Goal: Task Accomplishment & Management: Complete application form

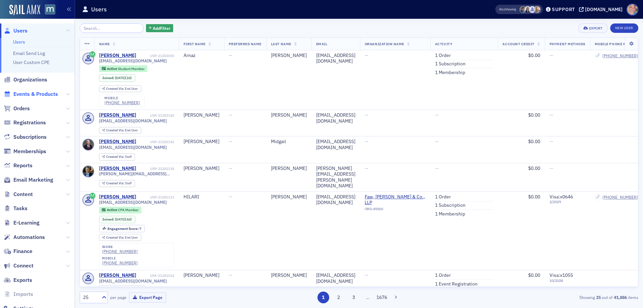
click at [36, 96] on span "Events & Products" at bounding box center [35, 93] width 45 height 7
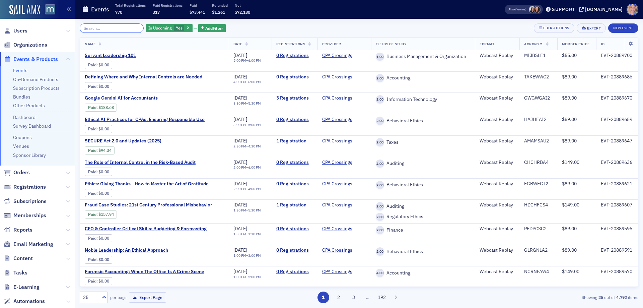
drag, startPoint x: 107, startPoint y: 25, endPoint x: 103, endPoint y: 19, distance: 7.2
click at [107, 25] on input "search" at bounding box center [112, 27] width 64 height 9
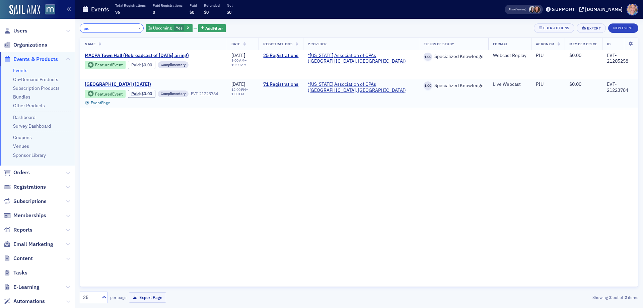
type input "piu"
click at [128, 82] on span "[GEOGRAPHIC_DATA] ([DATE])" at bounding box center [141, 84] width 113 height 6
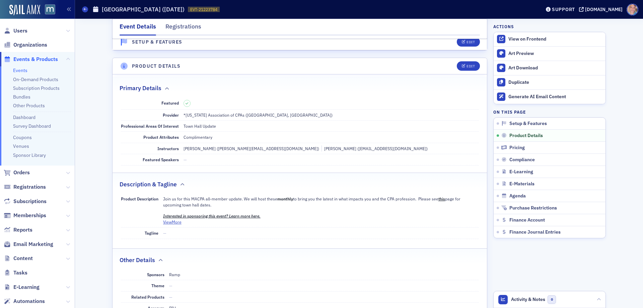
scroll to position [168, 0]
drag, startPoint x: 22, startPoint y: 30, endPoint x: 1, endPoint y: 31, distance: 20.8
click at [22, 30] on span "Users" at bounding box center [20, 30] width 14 height 7
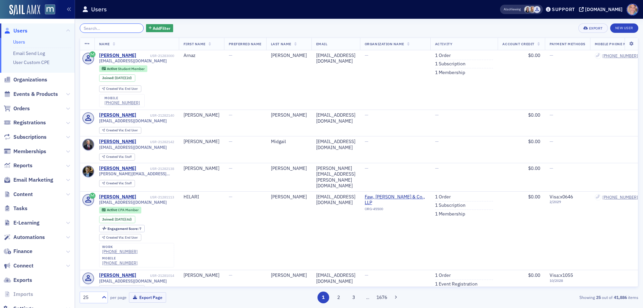
click at [102, 30] on input "search" at bounding box center [112, 27] width 64 height 9
paste input "[DEMOGRAPHIC_DATA]"
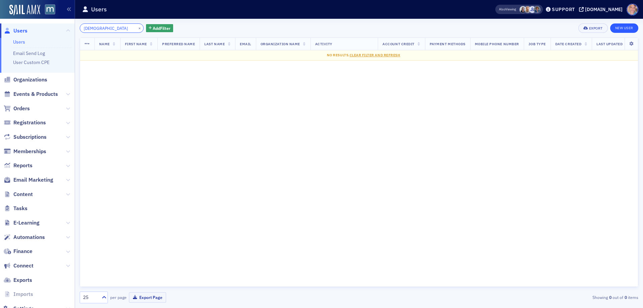
type input "[DEMOGRAPHIC_DATA]"
click at [620, 30] on link "New User" at bounding box center [624, 27] width 28 height 9
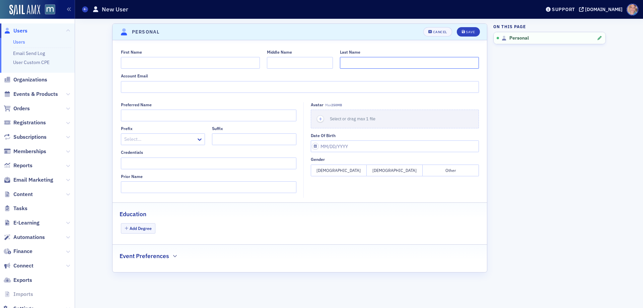
drag, startPoint x: 373, startPoint y: 68, endPoint x: 367, endPoint y: 61, distance: 9.0
click at [371, 66] on input "Last Name" at bounding box center [409, 63] width 139 height 12
paste input "[DEMOGRAPHIC_DATA]"
type input "[DEMOGRAPHIC_DATA]"
click at [142, 59] on input "First Name" at bounding box center [190, 63] width 139 height 12
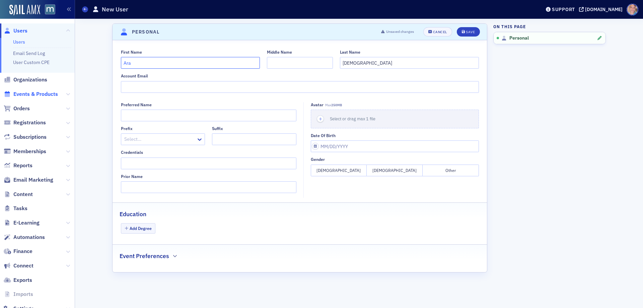
type input "Ara"
click at [140, 89] on input "Account Email" at bounding box center [300, 87] width 358 height 12
paste input "[EMAIL_ADDRESS][DOMAIN_NAME]"
type input "[EMAIL_ADDRESS][DOMAIN_NAME]"
click at [467, 31] on div "Save" at bounding box center [470, 32] width 9 height 4
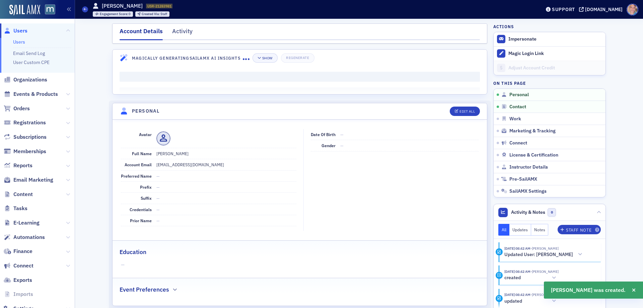
scroll to position [81, 0]
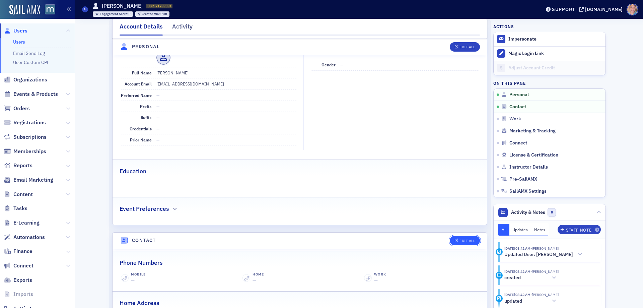
click at [460, 239] on div "Edit All" at bounding box center [467, 241] width 15 height 4
select select "US"
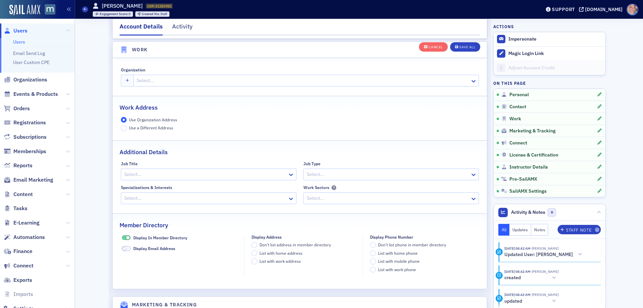
scroll to position [435, 0]
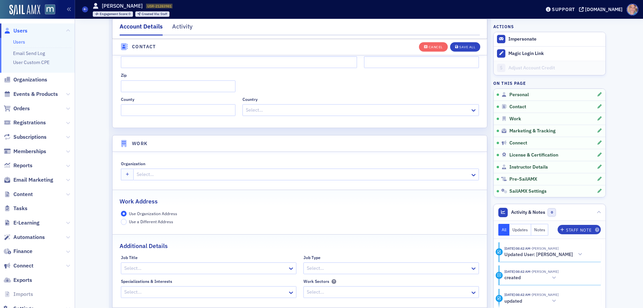
click at [154, 173] on div at bounding box center [302, 174] width 333 height 8
type input "ramp"
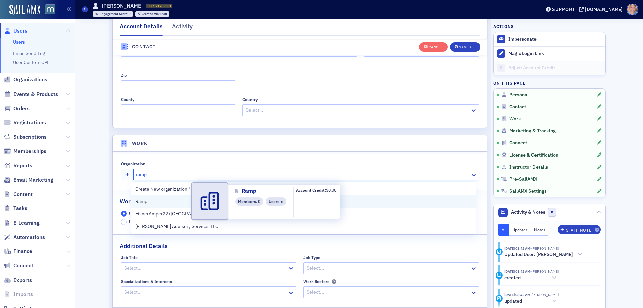
click at [147, 201] on span "Ramp" at bounding box center [165, 201] width 61 height 7
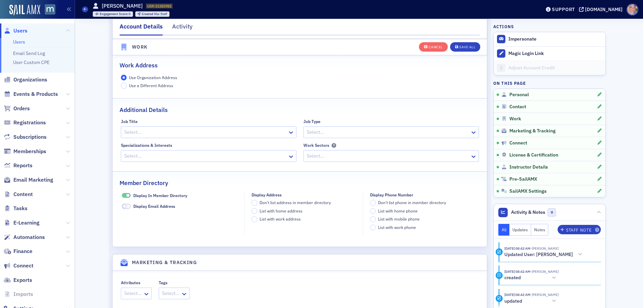
scroll to position [569, 0]
drag, startPoint x: 122, startPoint y: 198, endPoint x: 124, endPoint y: 174, distance: 24.2
click at [122, 198] on span at bounding box center [126, 197] width 9 height 5
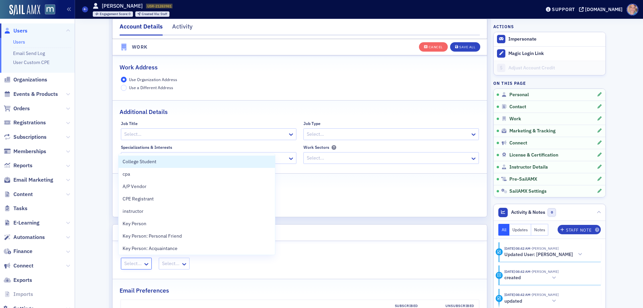
click at [137, 268] on div at bounding box center [133, 263] width 19 height 8
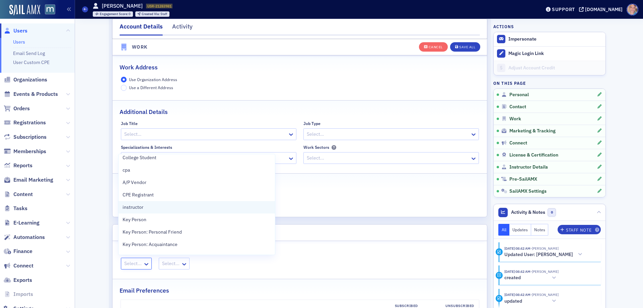
click at [148, 208] on div "instructor" at bounding box center [197, 207] width 148 height 7
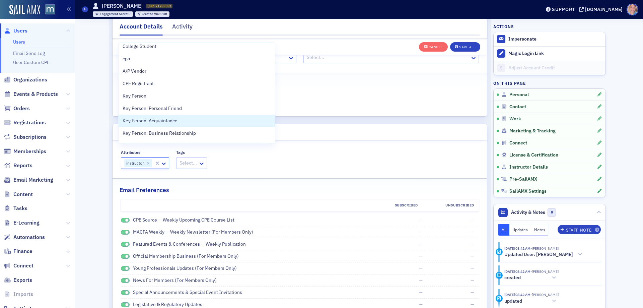
scroll to position [770, 0]
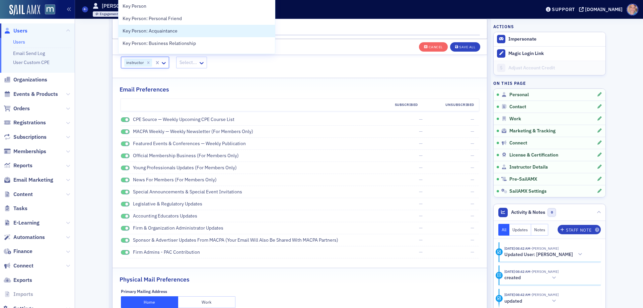
click at [121, 124] on li "CPE Source — Weekly Upcoming CPE Course List — —" at bounding box center [300, 120] width 358 height 12
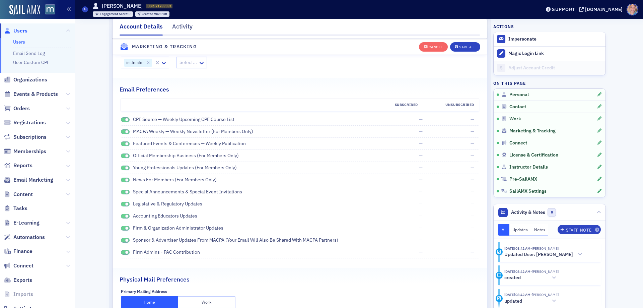
click at [121, 132] on span at bounding box center [125, 131] width 9 height 5
click at [121, 119] on span at bounding box center [125, 119] width 9 height 5
click at [121, 145] on span at bounding box center [125, 143] width 9 height 5
click at [121, 156] on span at bounding box center [125, 155] width 9 height 5
click at [121, 170] on div "Young Professionals Updates (for members only)" at bounding box center [248, 167] width 255 height 7
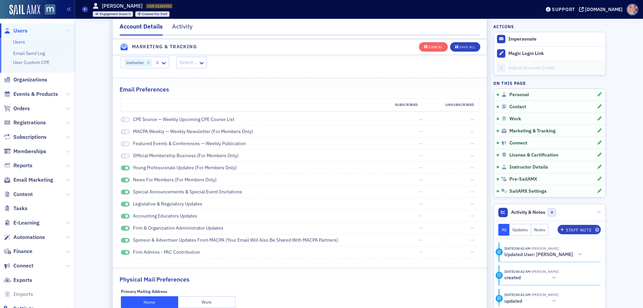
click at [121, 168] on span at bounding box center [125, 167] width 9 height 5
click at [121, 181] on span at bounding box center [125, 180] width 9 height 5
click at [121, 191] on span at bounding box center [125, 192] width 9 height 5
click at [121, 203] on span at bounding box center [125, 204] width 9 height 5
click at [121, 217] on span at bounding box center [125, 216] width 9 height 5
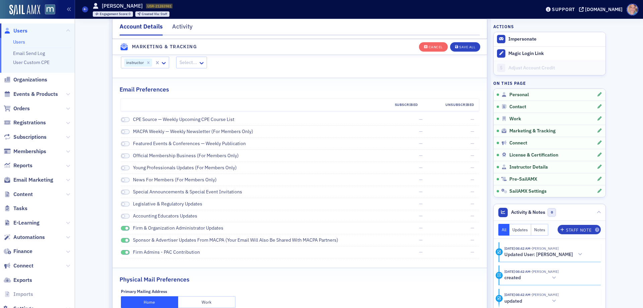
click at [121, 228] on span at bounding box center [125, 228] width 9 height 5
click at [121, 240] on span at bounding box center [125, 240] width 9 height 5
click at [121, 252] on span at bounding box center [125, 252] width 9 height 5
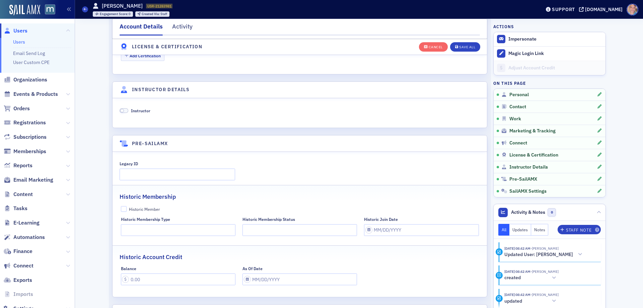
scroll to position [1239, 0]
click at [122, 110] on span at bounding box center [124, 109] width 9 height 5
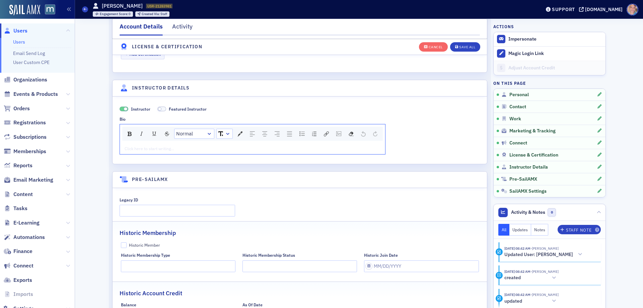
click at [146, 150] on div "rdw-editor" at bounding box center [253, 148] width 256 height 6
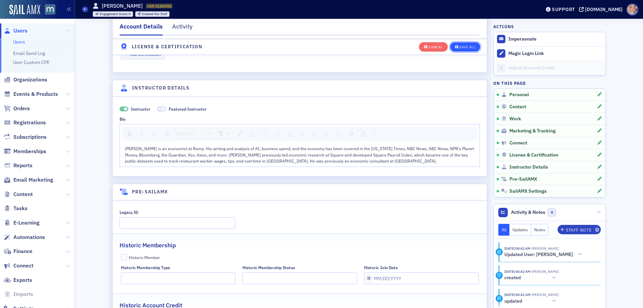
click at [466, 47] on div "Save All" at bounding box center [467, 47] width 16 height 4
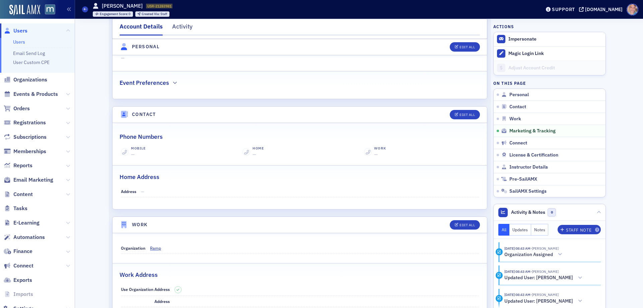
scroll to position [0, 0]
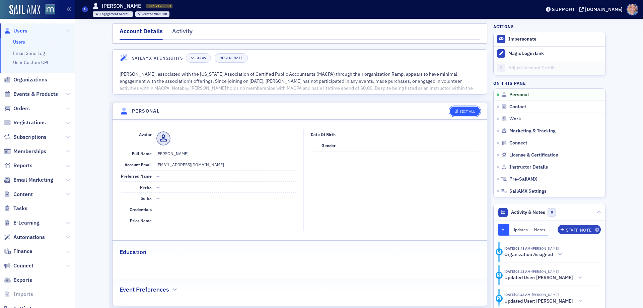
click at [454, 108] on button "Edit All" at bounding box center [465, 111] width 30 height 9
select select "US"
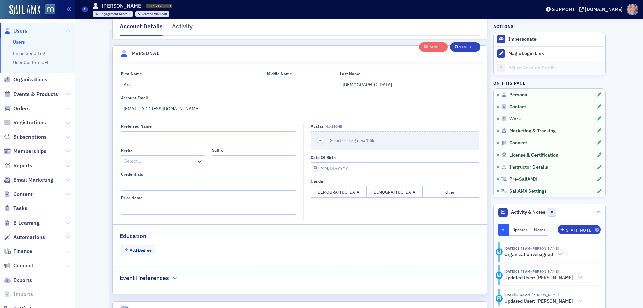
scroll to position [78, 0]
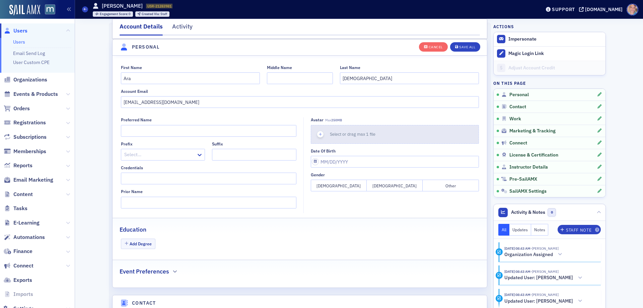
click at [319, 134] on use "button" at bounding box center [320, 134] width 3 height 3
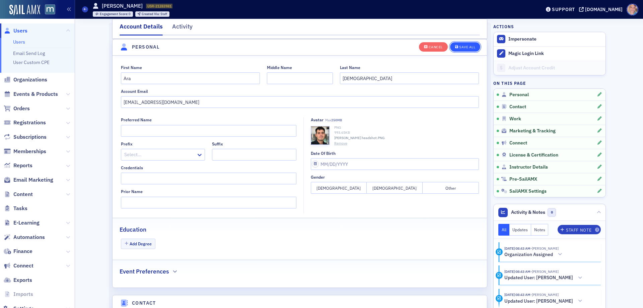
click at [466, 45] on div "Save All" at bounding box center [467, 47] width 16 height 4
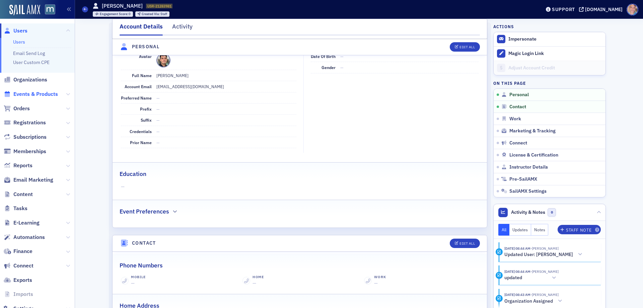
click at [39, 93] on span "Events & Products" at bounding box center [35, 93] width 45 height 7
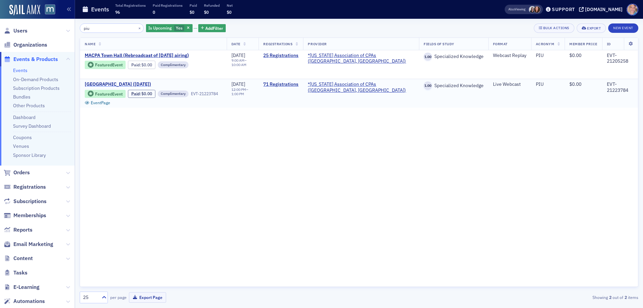
click at [125, 84] on span "[GEOGRAPHIC_DATA] ([DATE])" at bounding box center [141, 84] width 113 height 6
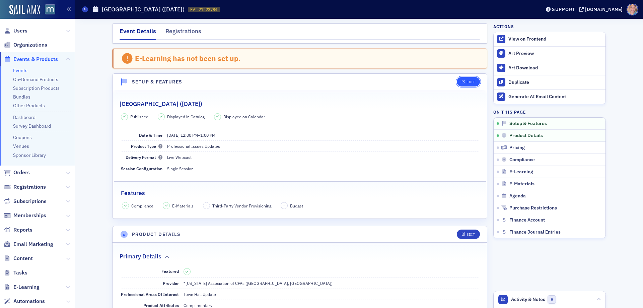
click at [467, 80] on div "Edit" at bounding box center [471, 82] width 8 height 4
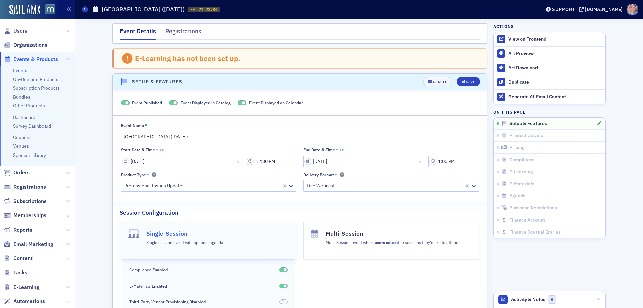
scroll to position [35, 0]
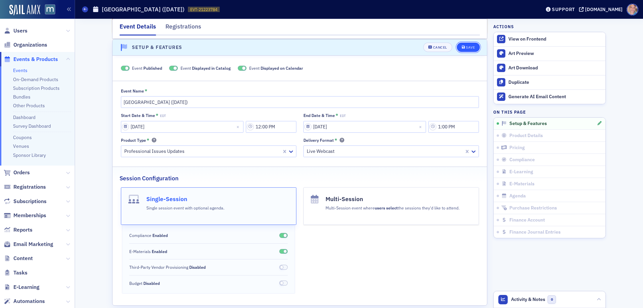
click at [468, 47] on div "Save" at bounding box center [470, 48] width 9 height 4
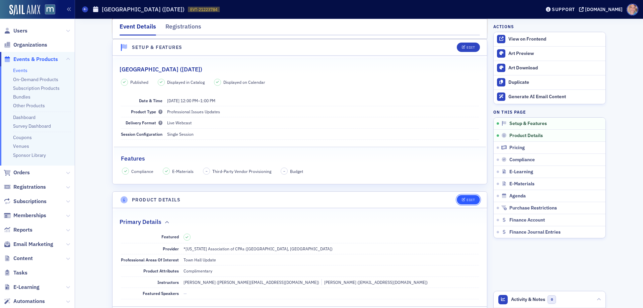
click at [462, 201] on icon "button" at bounding box center [464, 200] width 4 height 4
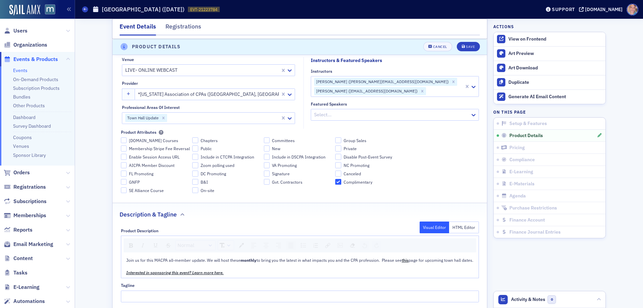
scroll to position [321, 0]
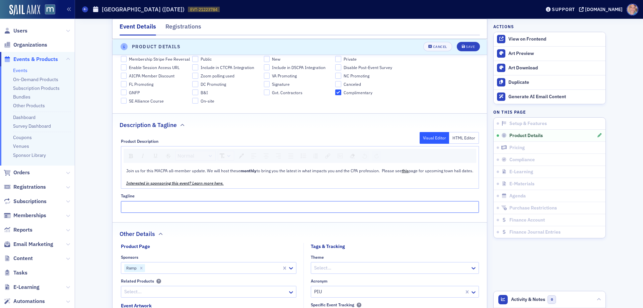
click at [161, 212] on input "Tagline" at bounding box center [300, 207] width 358 height 12
paste input "Inside the Economy: How AI and Spending Trends Are Shaping Business"
type input "Inside the Economy: How AI and Spending Trends Are Shaping Business"
click at [283, 189] on div "Normal Join us for this MACPA all-member update. We will host these monthly to …" at bounding box center [300, 167] width 358 height 43
click at [145, 174] on div "Join us for this MACPA all-member update. We will host these monthly to bring y…" at bounding box center [300, 171] width 348 height 6
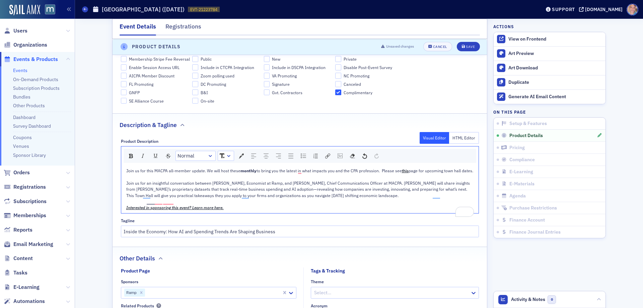
click at [126, 189] on span "Join us for an insightful conversation between [PERSON_NAME], Economist at Ramp…" at bounding box center [298, 189] width 345 height 18
click at [151, 189] on span "This month we us for an insightful conversation between [PERSON_NAME], Economis…" at bounding box center [299, 189] width 346 height 18
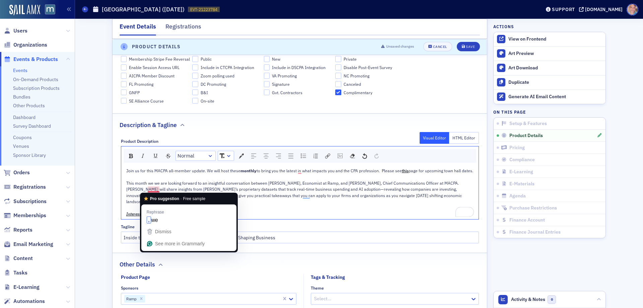
click at [153, 189] on span "This month we we are looking forward to an insightful conversation between [PER…" at bounding box center [294, 192] width 337 height 24
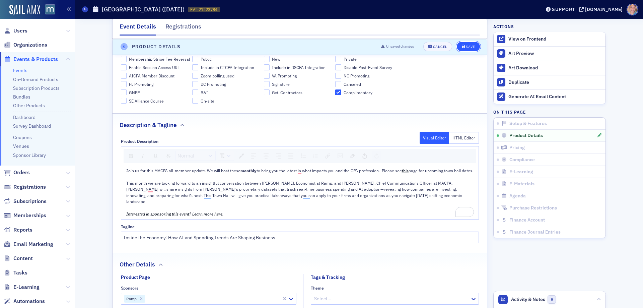
click at [465, 43] on button "Save" at bounding box center [468, 46] width 23 height 9
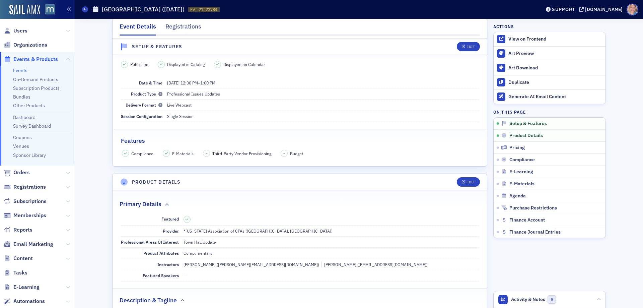
scroll to position [134, 0]
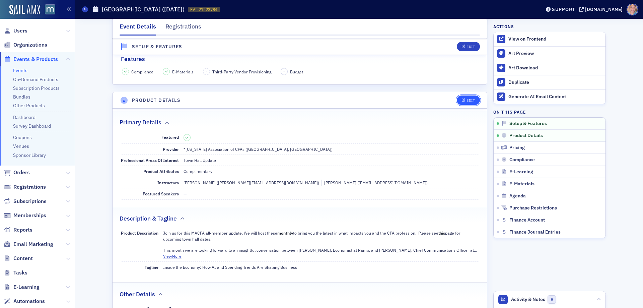
click at [470, 99] on div "Edit" at bounding box center [471, 100] width 8 height 4
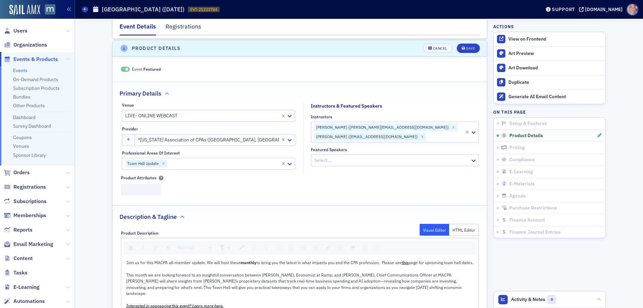
scroll to position [187, 0]
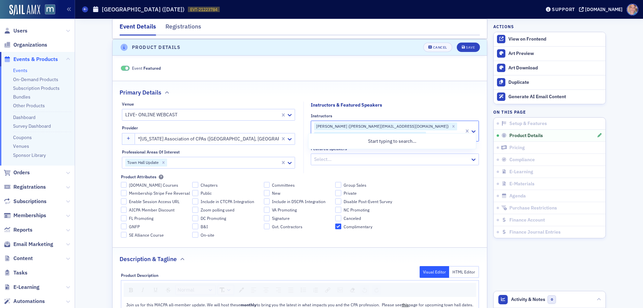
click at [428, 132] on input "Instructors" at bounding box center [427, 135] width 1 height 7
type input "ara"
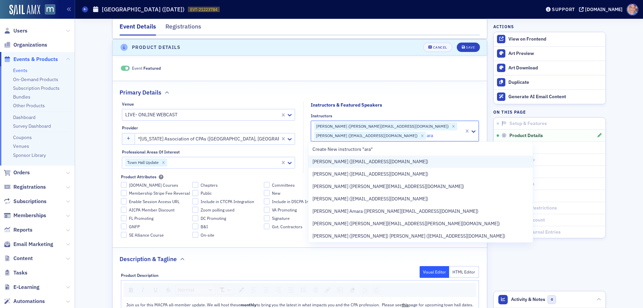
click at [384, 163] on span "[PERSON_NAME] ([EMAIL_ADDRESS][DOMAIN_NAME])" at bounding box center [371, 161] width 116 height 7
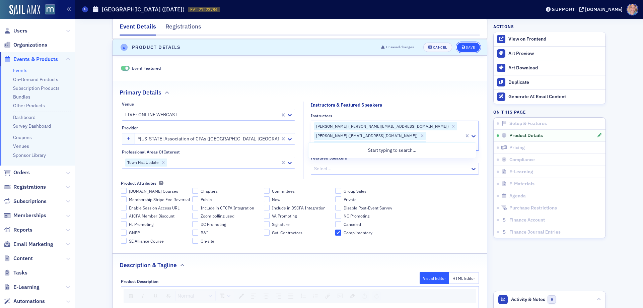
click at [471, 46] on div "Save" at bounding box center [470, 48] width 9 height 4
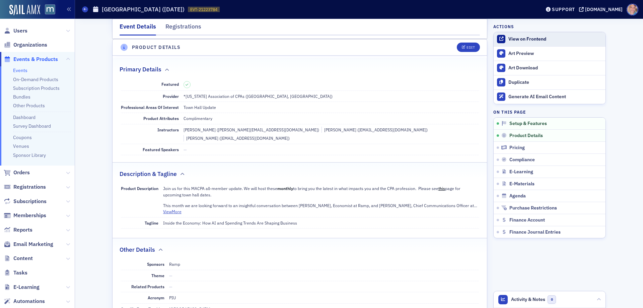
click at [532, 40] on div "View on Frontend" at bounding box center [556, 39] width 94 height 6
click at [462, 46] on icon "button" at bounding box center [464, 48] width 4 height 4
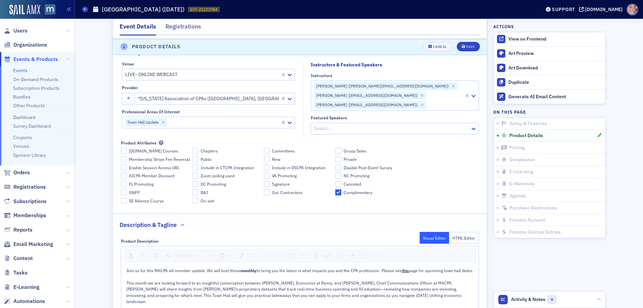
scroll to position [287, 0]
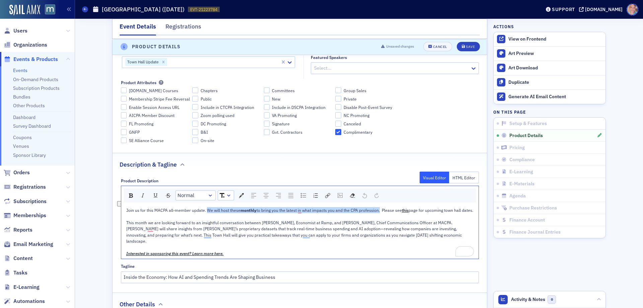
drag, startPoint x: 203, startPoint y: 202, endPoint x: 377, endPoint y: 206, distance: 173.6
click at [377, 207] on div "Join us for this MACPA all-member update. We will host these monthly to bring y…" at bounding box center [300, 210] width 348 height 6
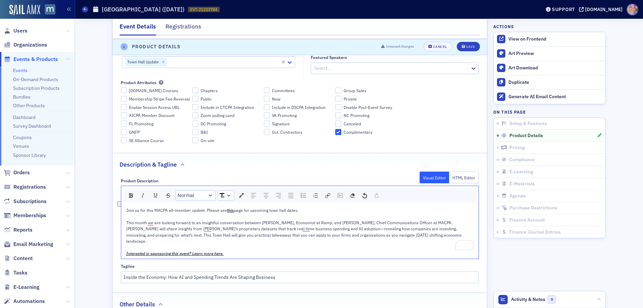
drag, startPoint x: 302, startPoint y: 205, endPoint x: 203, endPoint y: 205, distance: 98.5
click at [203, 207] on div "Join us for this MACPA all-member update. Please see this page for upcoming tow…" at bounding box center [300, 210] width 348 height 6
click at [404, 230] on div "This month we are looking forward to an insightful conversation between [PERSON…" at bounding box center [300, 231] width 348 height 25
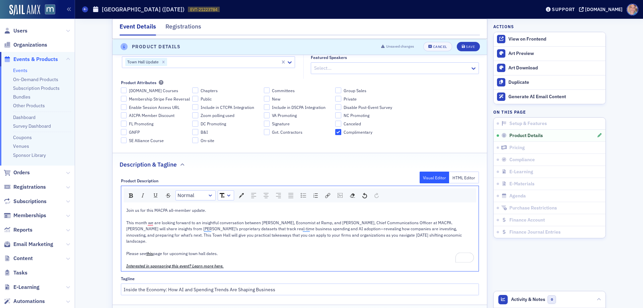
click at [227, 207] on div "Join us for this MACPA all-member update." at bounding box center [300, 210] width 348 height 6
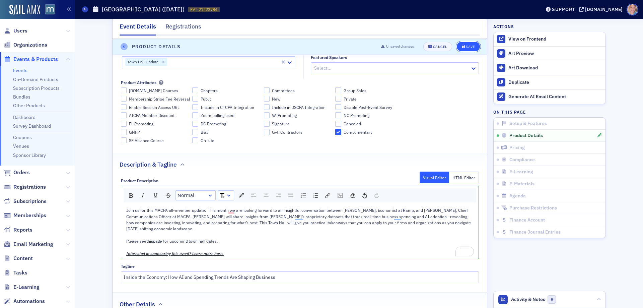
click at [472, 44] on button "Save" at bounding box center [468, 46] width 23 height 9
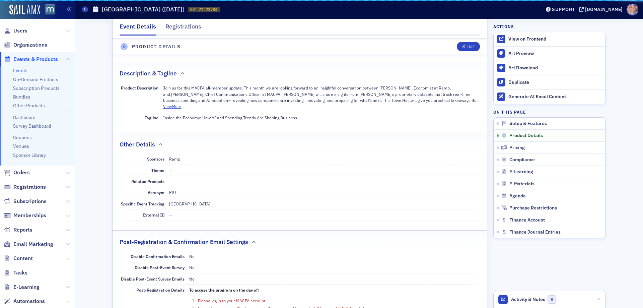
scroll to position [187, 0]
